Goal: Information Seeking & Learning: Learn about a topic

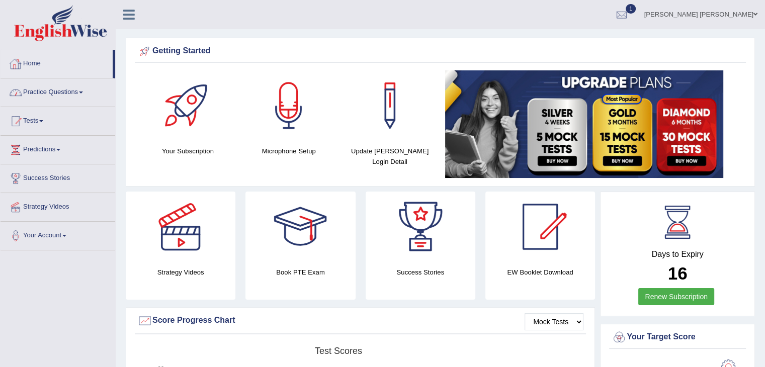
click at [54, 91] on link "Practice Questions" at bounding box center [58, 90] width 115 height 25
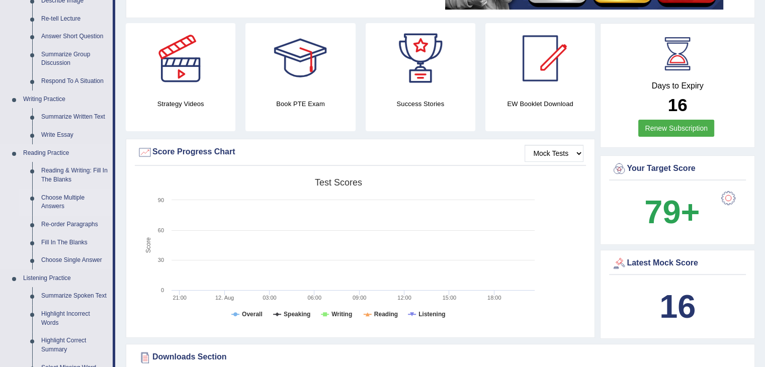
scroll to position [201, 0]
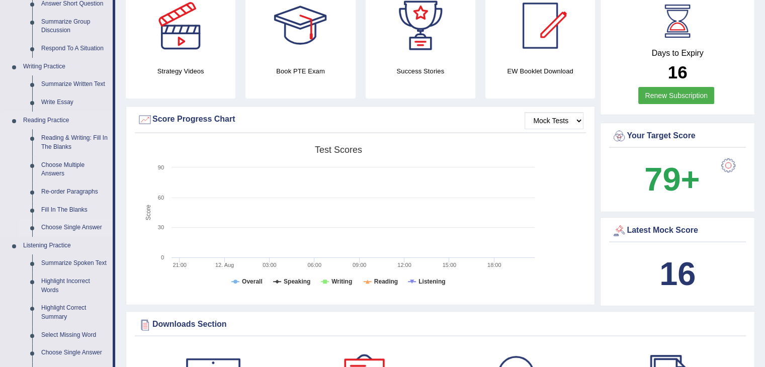
click at [70, 228] on link "Choose Single Answer" at bounding box center [75, 228] width 76 height 18
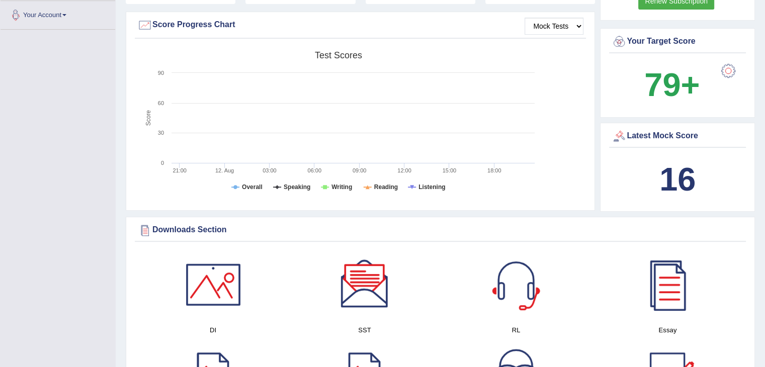
scroll to position [370, 0]
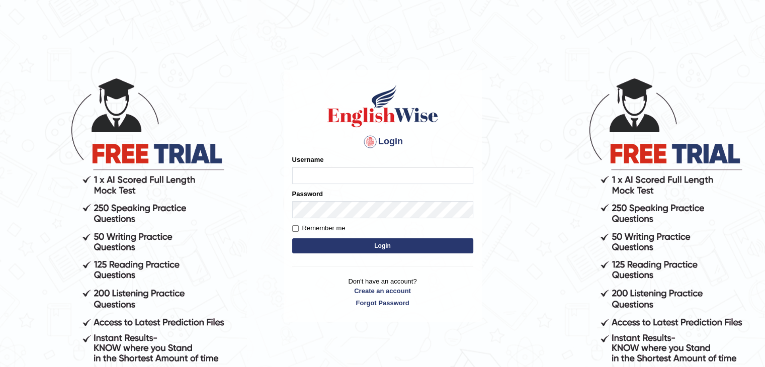
click at [328, 169] on input "Username" at bounding box center [382, 175] width 181 height 17
type input "nipenyogesh"
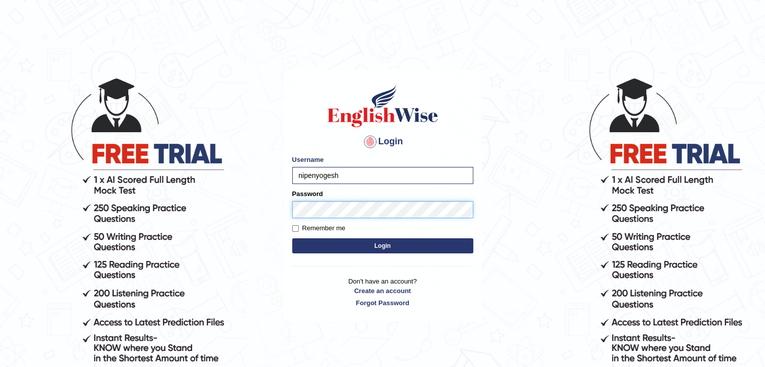
click at [292, 238] on button "Login" at bounding box center [382, 245] width 181 height 15
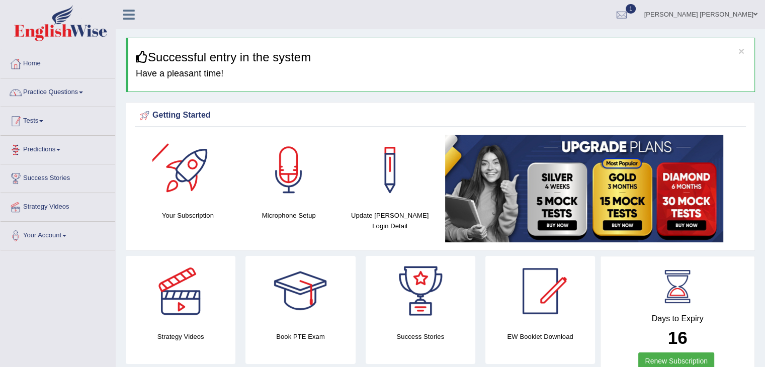
click at [66, 94] on link "Practice Questions" at bounding box center [58, 90] width 115 height 25
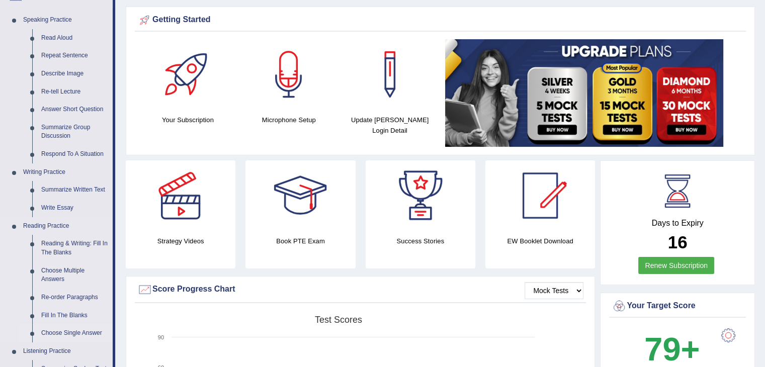
scroll to position [151, 0]
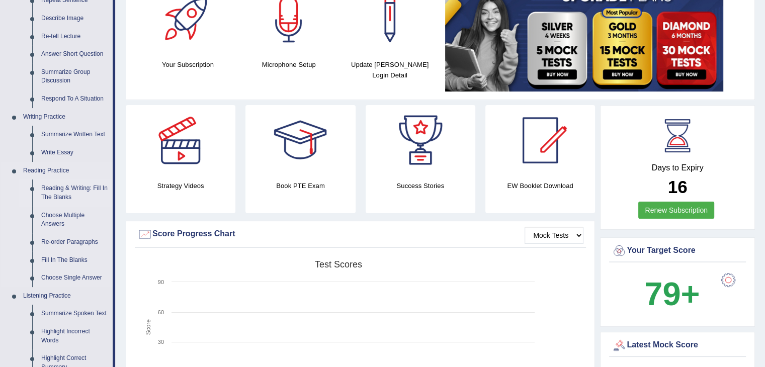
click at [60, 193] on link "Reading & Writing: Fill In The Blanks" at bounding box center [75, 193] width 76 height 27
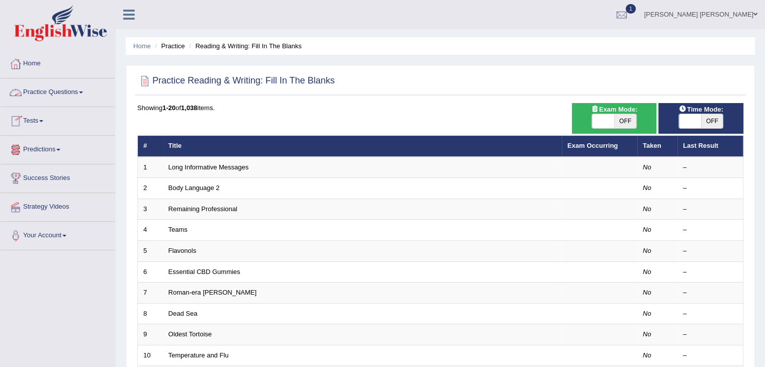
click at [80, 93] on link "Practice Questions" at bounding box center [58, 90] width 115 height 25
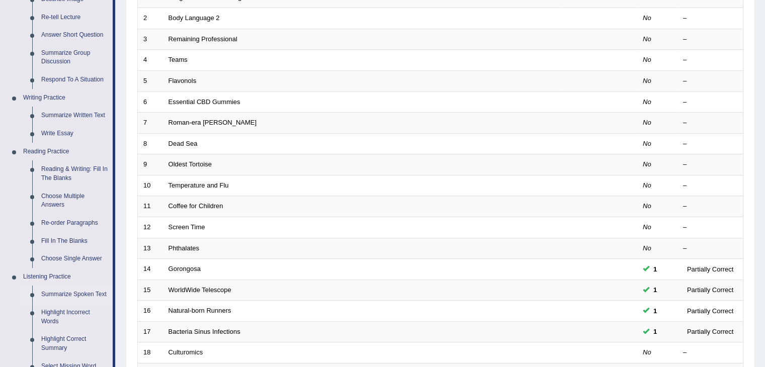
scroll to position [101, 0]
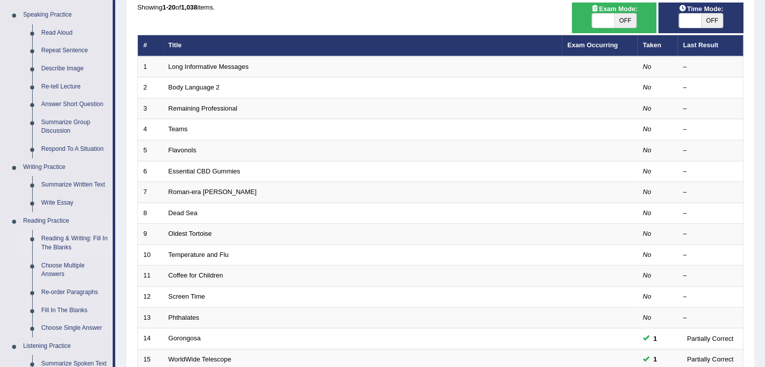
click at [64, 239] on link "Reading & Writing: Fill In The Blanks" at bounding box center [75, 243] width 76 height 27
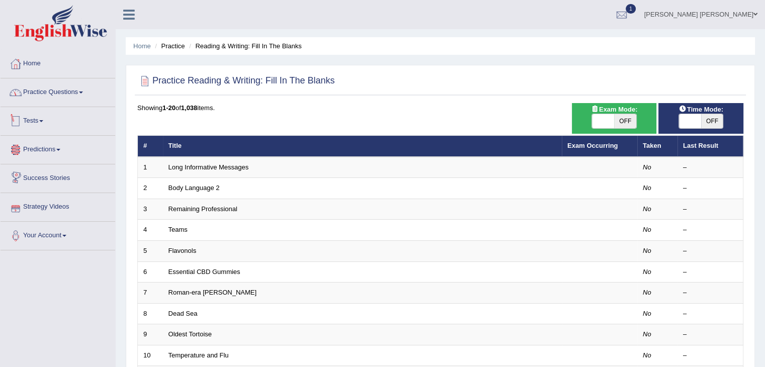
click at [56, 91] on link "Practice Questions" at bounding box center [58, 90] width 115 height 25
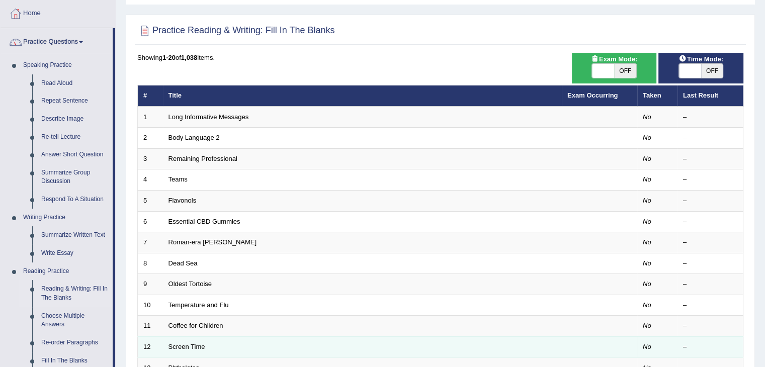
scroll to position [50, 0]
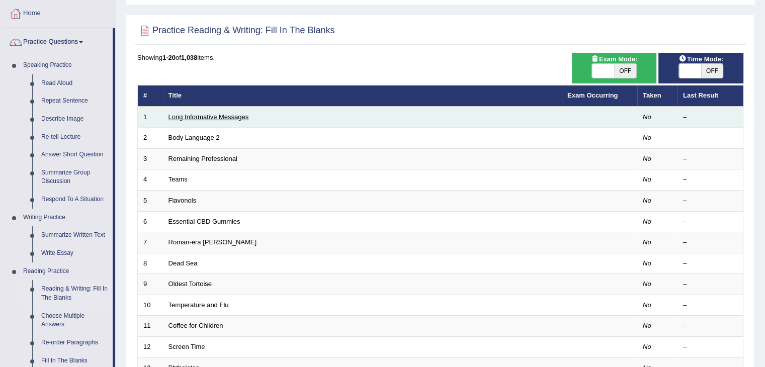
click at [207, 114] on link "Long Informative Messages" at bounding box center [208, 117] width 80 height 8
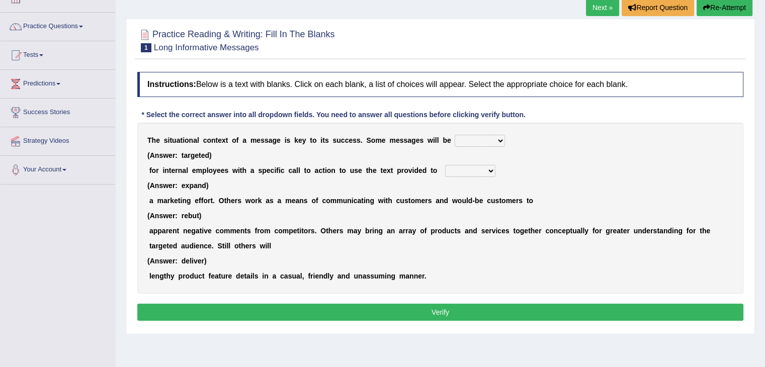
scroll to position [101, 0]
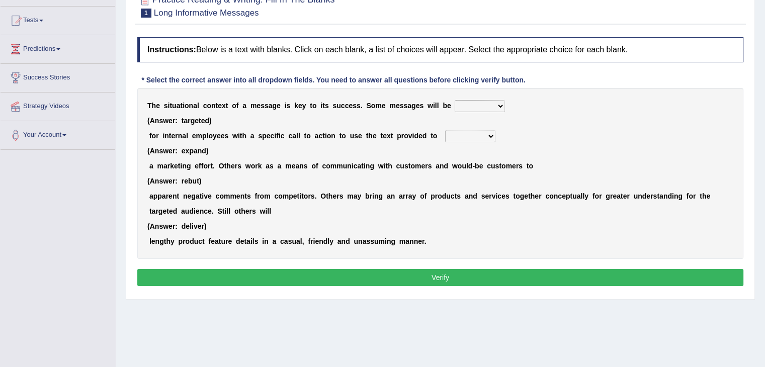
click at [473, 104] on select "targeted varied marketed parted" at bounding box center [480, 106] width 50 height 12
click at [406, 103] on b "s" at bounding box center [405, 106] width 4 height 8
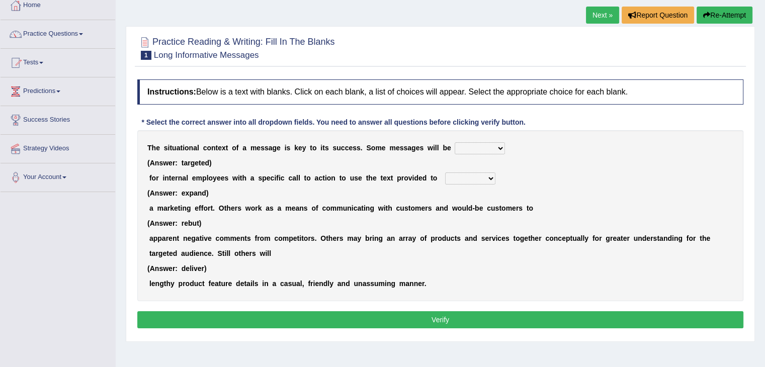
scroll to position [50, 0]
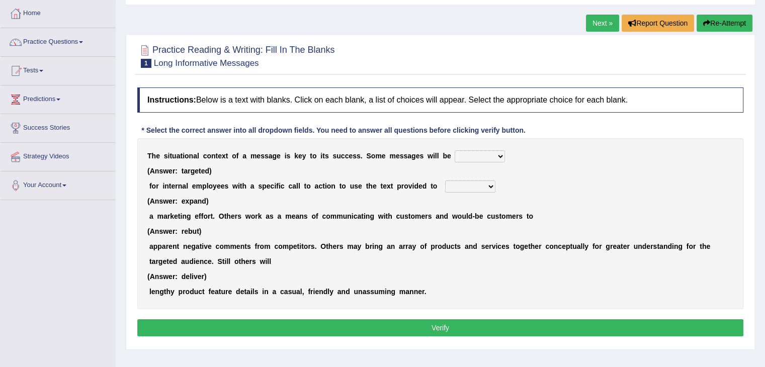
click at [466, 151] on select "targeted varied marketed parted" at bounding box center [480, 156] width 50 height 12
click at [400, 152] on b "s" at bounding box center [402, 156] width 4 height 8
click at [463, 155] on select "targeted varied marketed parted" at bounding box center [480, 156] width 50 height 12
select select "targeted"
click at [455, 150] on select "targeted varied marketed parted" at bounding box center [480, 156] width 50 height 12
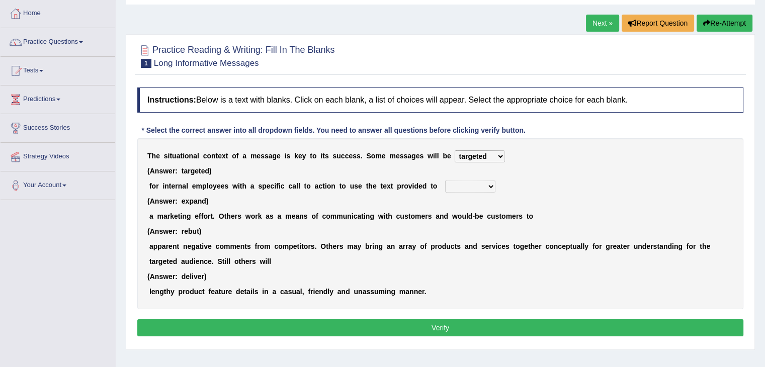
click at [430, 170] on div "T h e s i t u a t i o n a l c o n t e x t o f a m e s s a g e i s k e y t o i t…" at bounding box center [440, 223] width 606 height 171
click at [468, 153] on select "targeted varied marketed parted" at bounding box center [480, 156] width 50 height 12
click at [428, 163] on div "T h e s i t u a t i o n a l c o n t e x t o f a m e s s a g e i s k e y t o i t…" at bounding box center [440, 223] width 606 height 171
click at [451, 184] on select "extract exceed expand export" at bounding box center [470, 187] width 50 height 12
select select "expand"
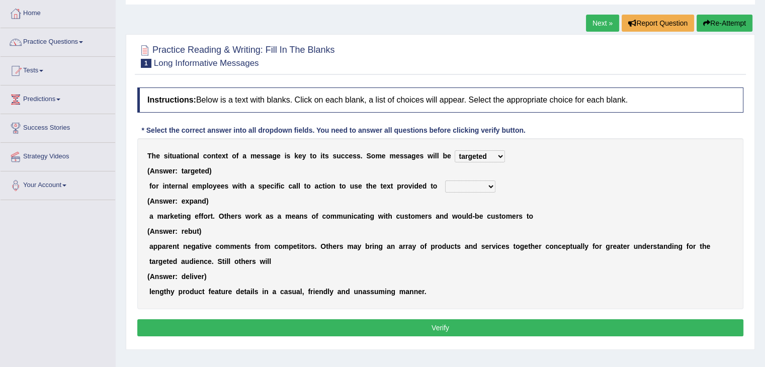
click at [445, 181] on select "extract exceed expand export" at bounding box center [470, 187] width 50 height 12
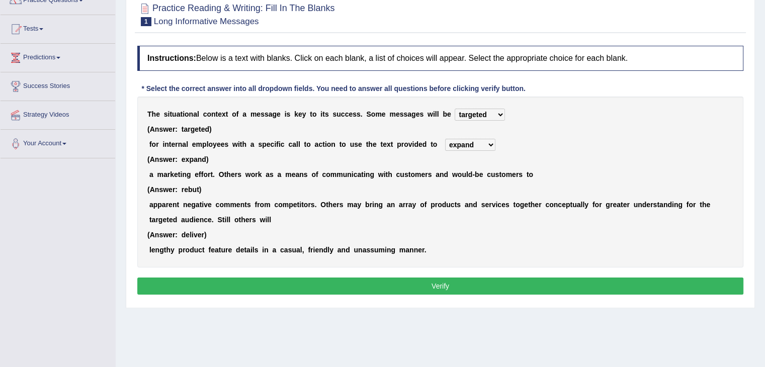
scroll to position [101, 0]
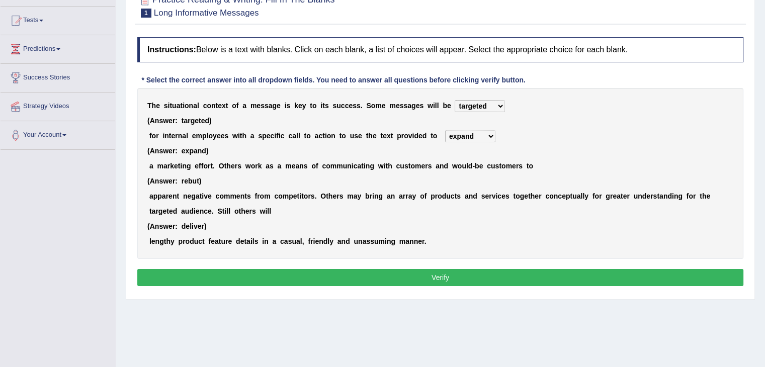
click at [286, 211] on div "T h e s i t u a t i o n a l c o n t e x t o f a m e s s a g e i s k e y t o i t…" at bounding box center [440, 173] width 606 height 171
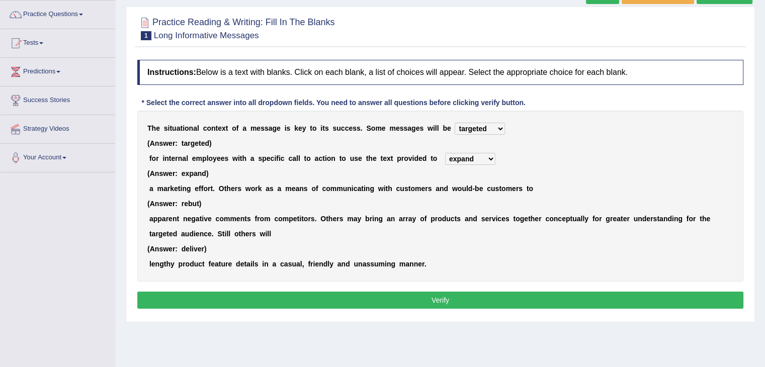
scroll to position [0, 0]
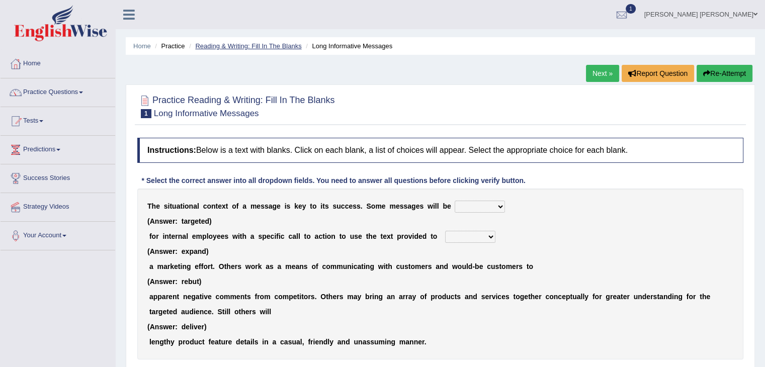
click at [259, 47] on link "Reading & Writing: Fill In The Blanks" at bounding box center [248, 46] width 106 height 8
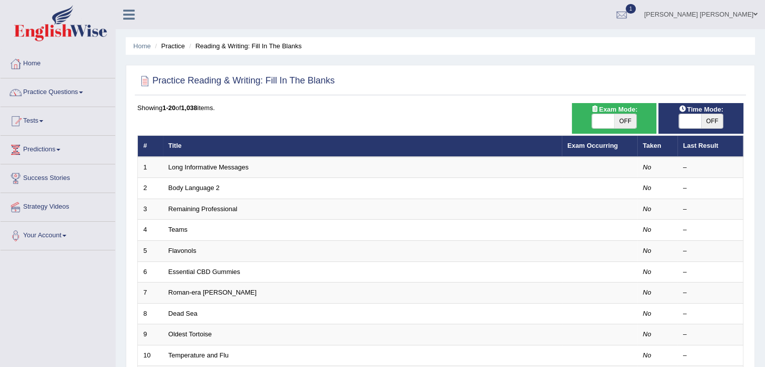
click at [690, 119] on span at bounding box center [690, 121] width 22 height 14
checkbox input "true"
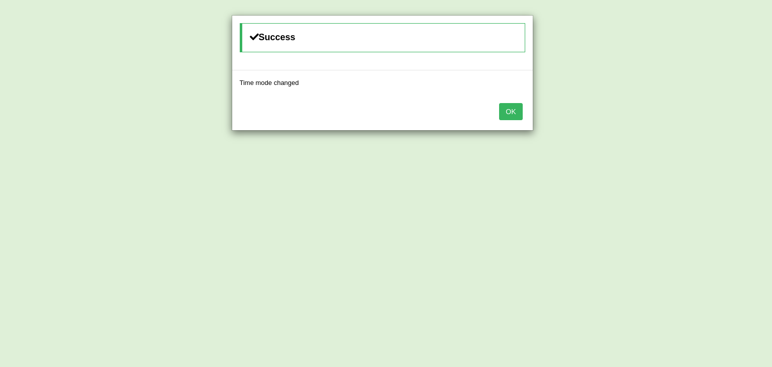
click at [510, 115] on button "OK" at bounding box center [510, 111] width 23 height 17
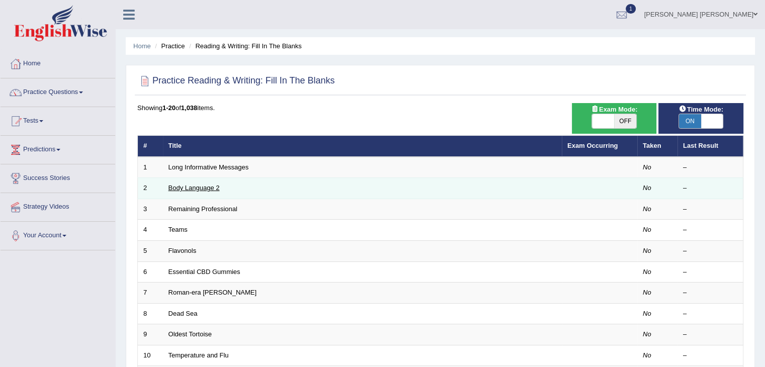
click at [192, 188] on link "Body Language 2" at bounding box center [193, 188] width 51 height 8
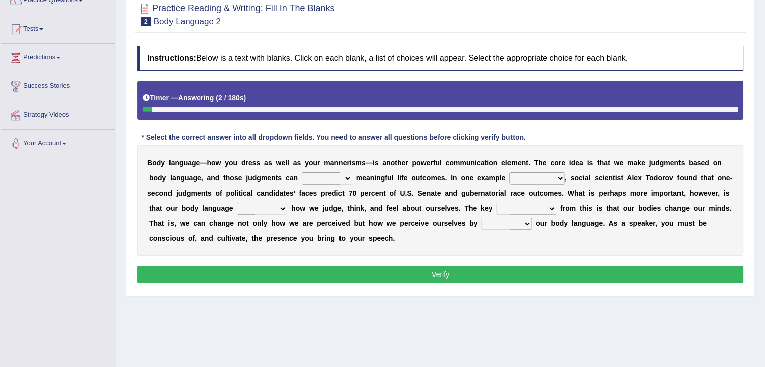
scroll to position [101, 0]
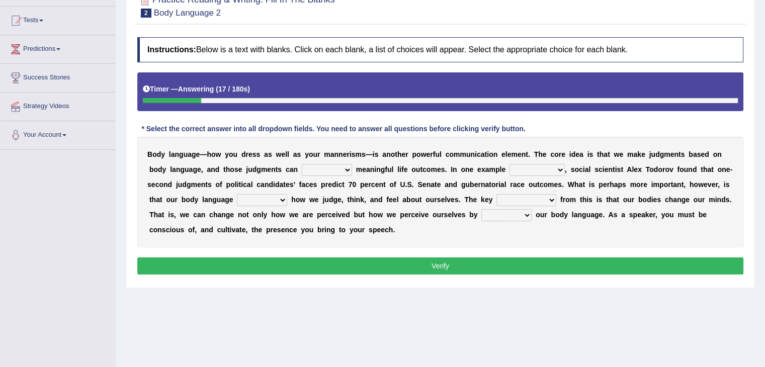
click at [323, 169] on select "predict preserve prevent prepare" at bounding box center [327, 170] width 50 height 12
click at [386, 181] on b at bounding box center [388, 185] width 4 height 8
click at [331, 166] on select "predict preserve prevent prepare" at bounding box center [327, 170] width 50 height 12
select select "predict"
click at [302, 164] on select "predict preserve prevent prepare" at bounding box center [327, 170] width 50 height 12
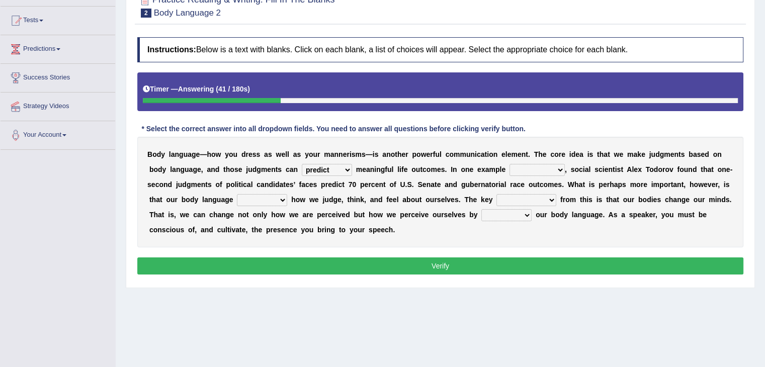
click at [372, 181] on b "c" at bounding box center [373, 185] width 4 height 8
click at [263, 196] on select "refrains reflects refers refreshes" at bounding box center [262, 200] width 50 height 12
select select "reflects"
click at [237, 194] on select "refrains reflects refers refreshes" at bounding box center [262, 200] width 50 height 12
click at [272, 197] on select "refrains reflects refers refreshes" at bounding box center [262, 200] width 50 height 12
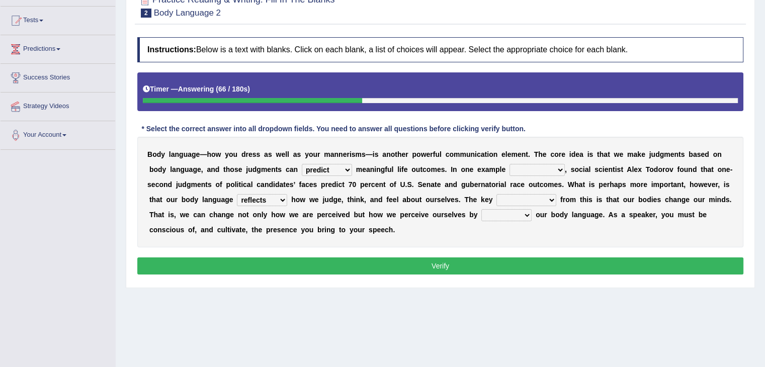
click at [333, 202] on b "g" at bounding box center [335, 200] width 5 height 8
click at [517, 168] on select "citing having cited to be cited cited" at bounding box center [536, 170] width 55 height 12
select select "having cited"
click at [509, 164] on select "citing having cited to be cited cited" at bounding box center [536, 170] width 55 height 12
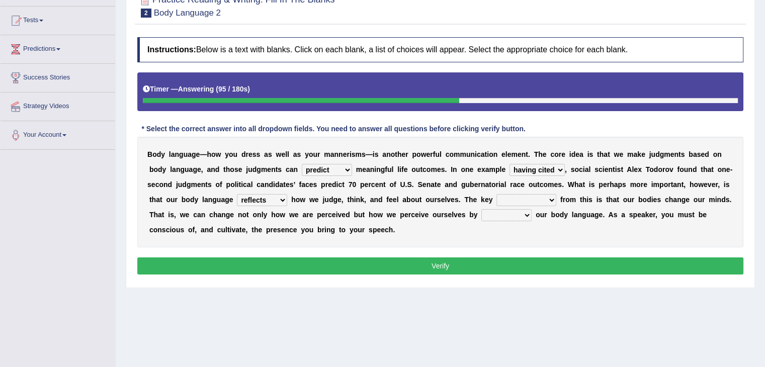
click at [463, 204] on div "B o d y l a n g u a g e — h o w y o u d r e s s a s w e l l a s y o u r m a n n…" at bounding box center [440, 192] width 606 height 111
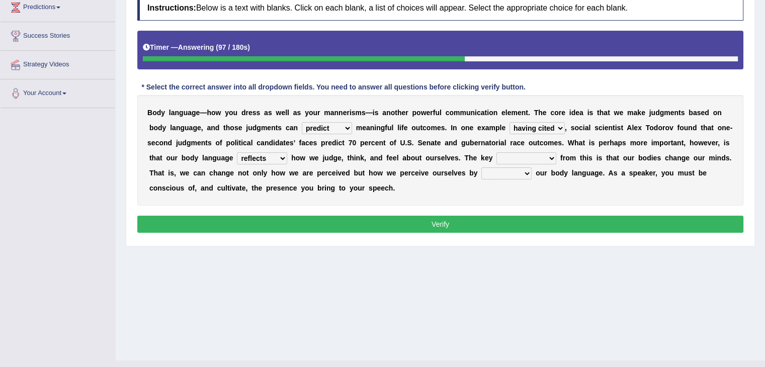
scroll to position [151, 0]
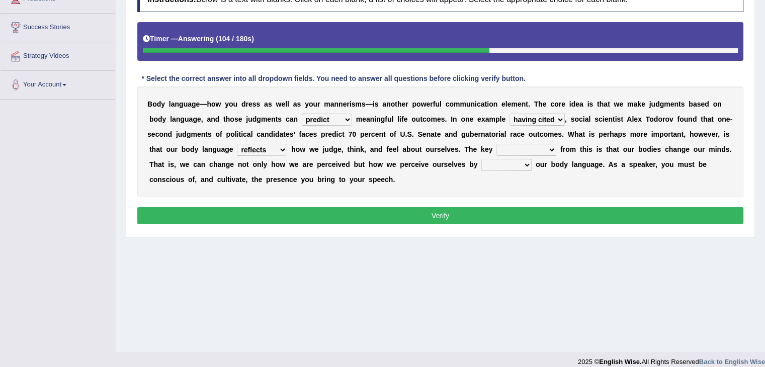
click at [513, 149] on select "drawback breakthrough takeaway takeoff" at bounding box center [526, 150] width 60 height 12
select select "takeaway"
click at [496, 144] on select "drawback breakthrough takeaway takeoff" at bounding box center [526, 150] width 60 height 12
click at [508, 147] on select "drawback breakthrough takeaway takeoff" at bounding box center [526, 150] width 60 height 12
click at [353, 162] on b "b" at bounding box center [355, 164] width 5 height 8
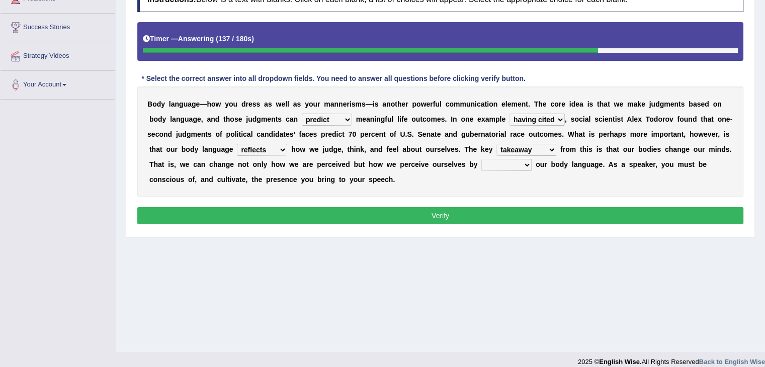
click at [497, 163] on select "enacting enabling making managing" at bounding box center [506, 165] width 50 height 12
select select "making"
click at [481, 159] on select "enacting enabling making managing" at bounding box center [506, 165] width 50 height 12
click at [518, 149] on select "drawback breakthrough takeaway takeoff" at bounding box center [526, 150] width 60 height 12
select select "drawback"
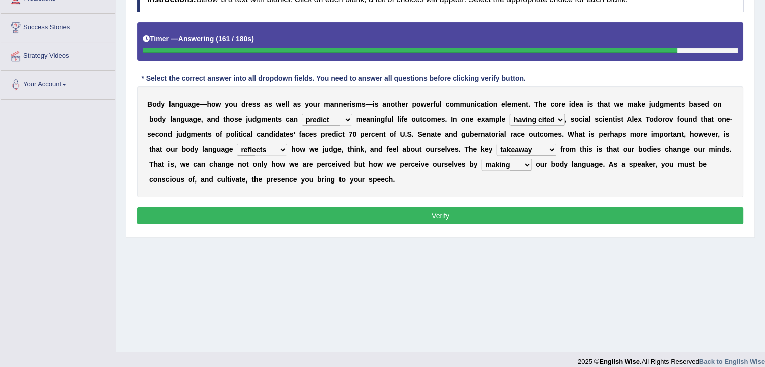
click at [496, 144] on select "drawback breakthrough takeaway takeoff" at bounding box center [526, 150] width 60 height 12
click at [509, 149] on select "drawback breakthrough takeaway takeoff" at bounding box center [526, 150] width 60 height 12
click at [454, 156] on div "B o d y l a n g u a g e — h o w y o u d r e s s a s w e l l a s y o u r m a n n…" at bounding box center [440, 141] width 606 height 111
click at [455, 156] on div "B o d y l a n g u a g e — h o w y o u d r e s s a s w e l l a s y o u r m a n n…" at bounding box center [440, 141] width 606 height 111
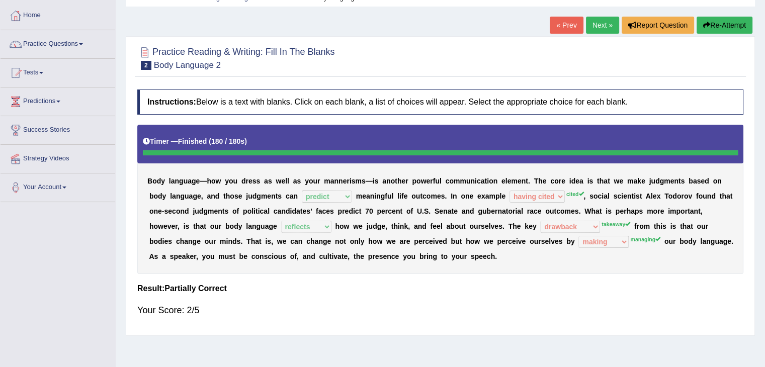
scroll to position [0, 0]
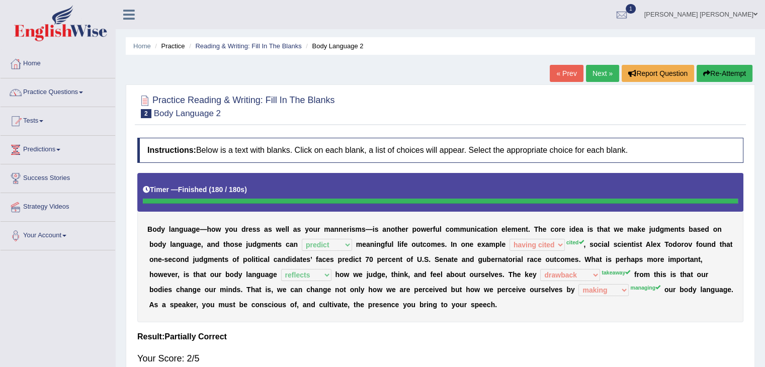
click at [607, 70] on link "Next »" at bounding box center [602, 73] width 33 height 17
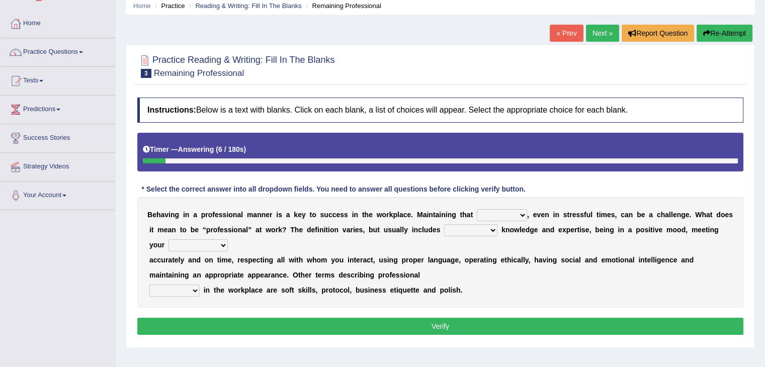
scroll to position [50, 0]
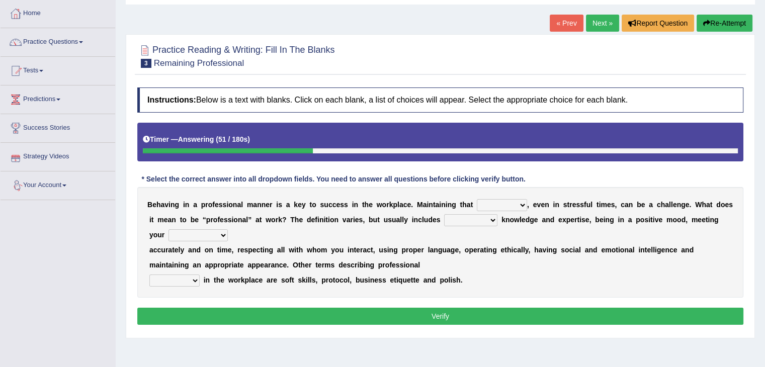
click at [503, 203] on select "demand domain direction demeanor" at bounding box center [502, 205] width 50 height 12
click at [551, 222] on b "d" at bounding box center [552, 220] width 5 height 8
click at [459, 219] on select "possessing appraising processing assessing" at bounding box center [470, 220] width 53 height 12
select select "possessing"
click at [444, 214] on select "possessing appraising processing assessing" at bounding box center [470, 220] width 53 height 12
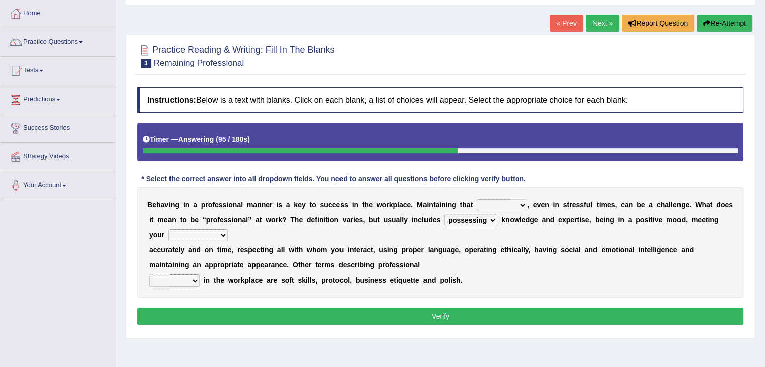
click at [207, 234] on select "opportunities occupations observations obligations" at bounding box center [197, 235] width 59 height 12
click at [168, 229] on select "opportunities occupations observations obligations" at bounding box center [197, 235] width 59 height 12
click at [207, 235] on select "opportunities occupations observations obligations" at bounding box center [197, 235] width 59 height 12
select select "obligations"
click at [168, 229] on select "opportunities occupations observations obligations" at bounding box center [197, 235] width 59 height 12
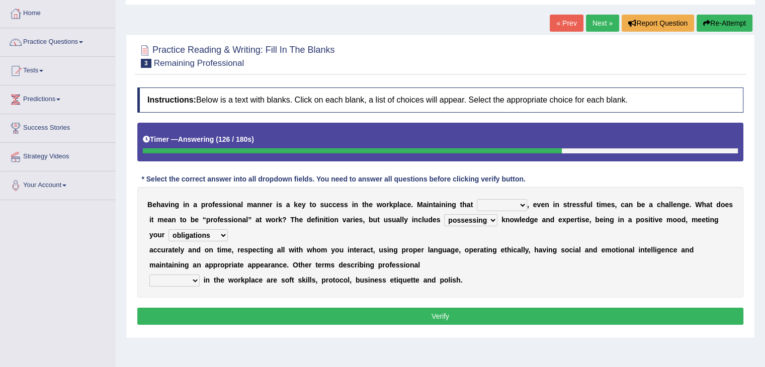
click at [170, 278] on select "conduct contact condition contract" at bounding box center [174, 281] width 50 height 12
select select "conduct"
click at [149, 275] on select "conduct contact condition contract" at bounding box center [174, 281] width 50 height 12
click at [490, 202] on select "demand domain direction demeanor" at bounding box center [502, 205] width 50 height 12
select select "direction"
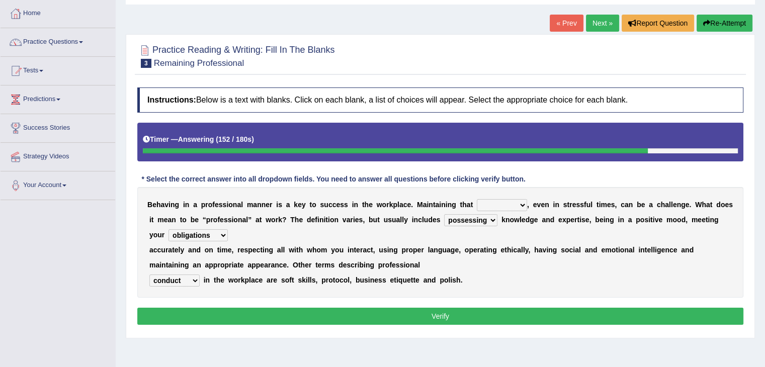
click at [477, 199] on select "demand domain direction demeanor" at bounding box center [502, 205] width 50 height 12
click at [424, 314] on button "Verify" at bounding box center [440, 316] width 606 height 17
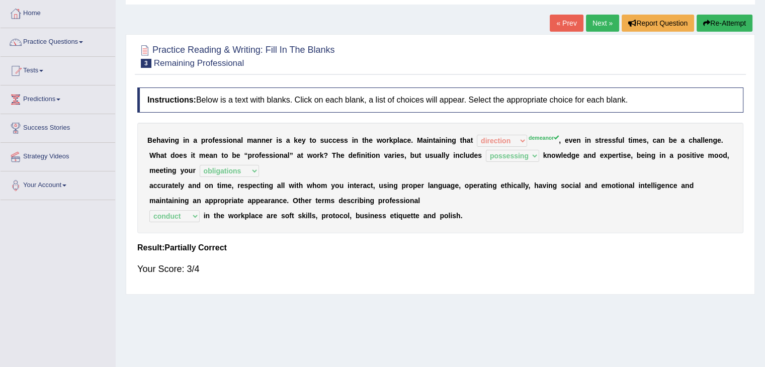
click at [600, 26] on link "Next »" at bounding box center [602, 23] width 33 height 17
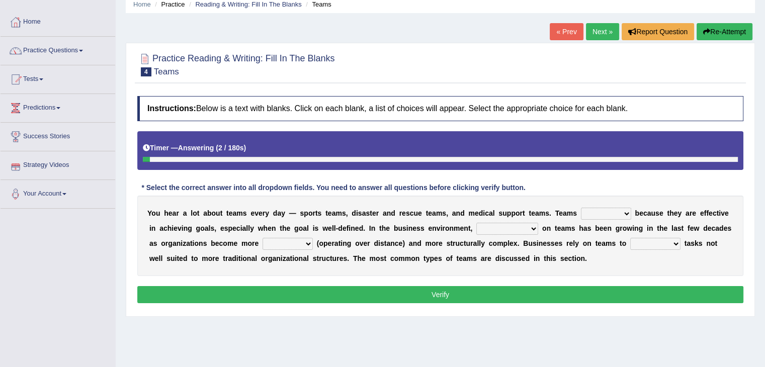
scroll to position [50, 0]
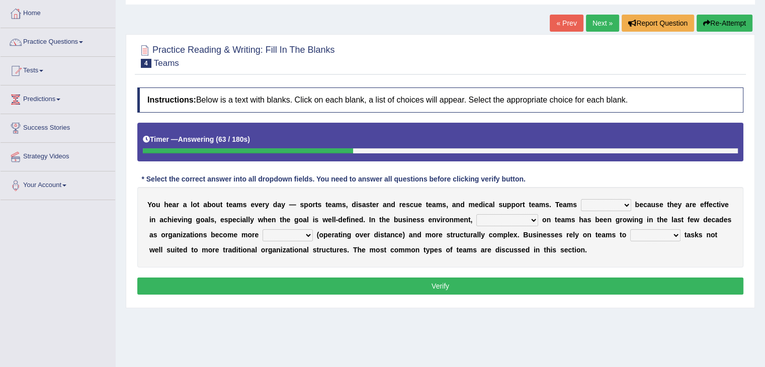
click at [596, 205] on select "exert extend express exist" at bounding box center [606, 205] width 50 height 12
click at [493, 236] on b "o" at bounding box center [494, 235] width 5 height 8
click at [512, 218] on select "reliability reliance realization independence" at bounding box center [507, 220] width 62 height 12
select select "reliability"
click at [476, 214] on select "reliability reliance realization independence" at bounding box center [507, 220] width 62 height 12
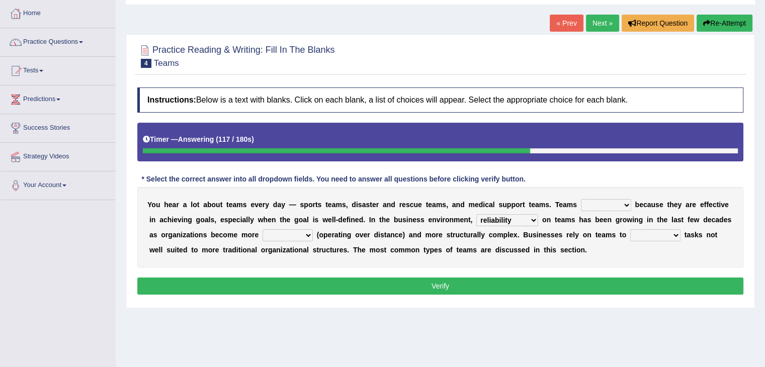
click at [286, 234] on select "authentic virtual simplified veritable" at bounding box center [287, 235] width 50 height 12
select select "veritable"
click at [262, 229] on select "authentic virtual simplified veritable" at bounding box center [287, 235] width 50 height 12
click at [643, 231] on select "perform possess compare conform" at bounding box center [655, 235] width 50 height 12
select select "perform"
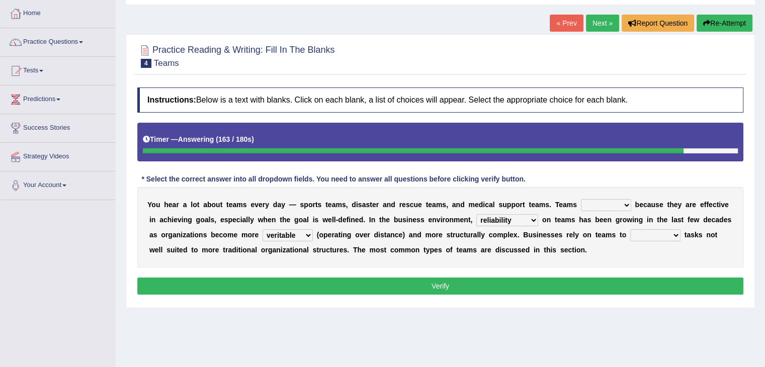
click at [630, 229] on select "perform possess compare conform" at bounding box center [655, 235] width 50 height 12
click at [594, 208] on select "exert extend express exist" at bounding box center [606, 205] width 50 height 12
select select "exist"
click at [581, 199] on select "exert extend express exist" at bounding box center [606, 205] width 50 height 12
click at [457, 283] on button "Verify" at bounding box center [440, 286] width 606 height 17
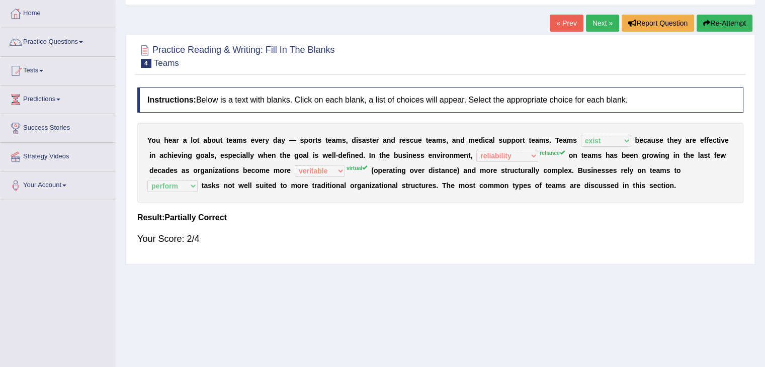
click at [602, 23] on link "Next »" at bounding box center [602, 23] width 33 height 17
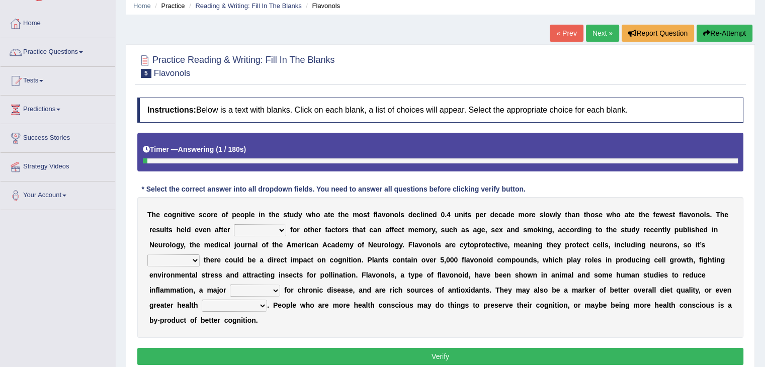
scroll to position [101, 0]
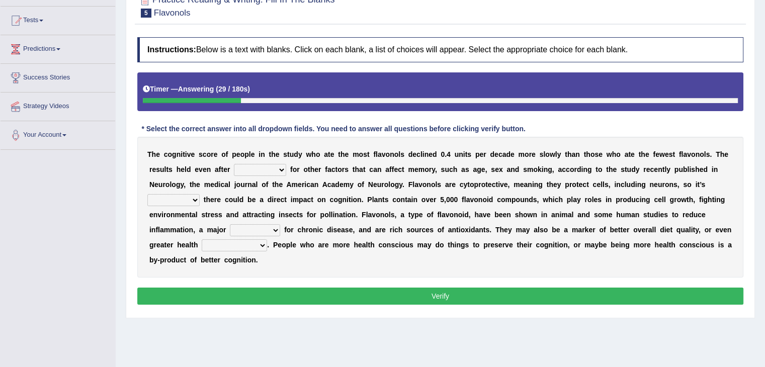
click at [247, 169] on select "consulting adjusting automating advertising" at bounding box center [260, 170] width 52 height 12
click at [318, 176] on div "T h e c o g n i t i v e s c o r e o f p e o p l e i n t h e s t u d y w h o a t…" at bounding box center [440, 207] width 606 height 141
